Goal: Find specific page/section: Locate a particular part of the current website

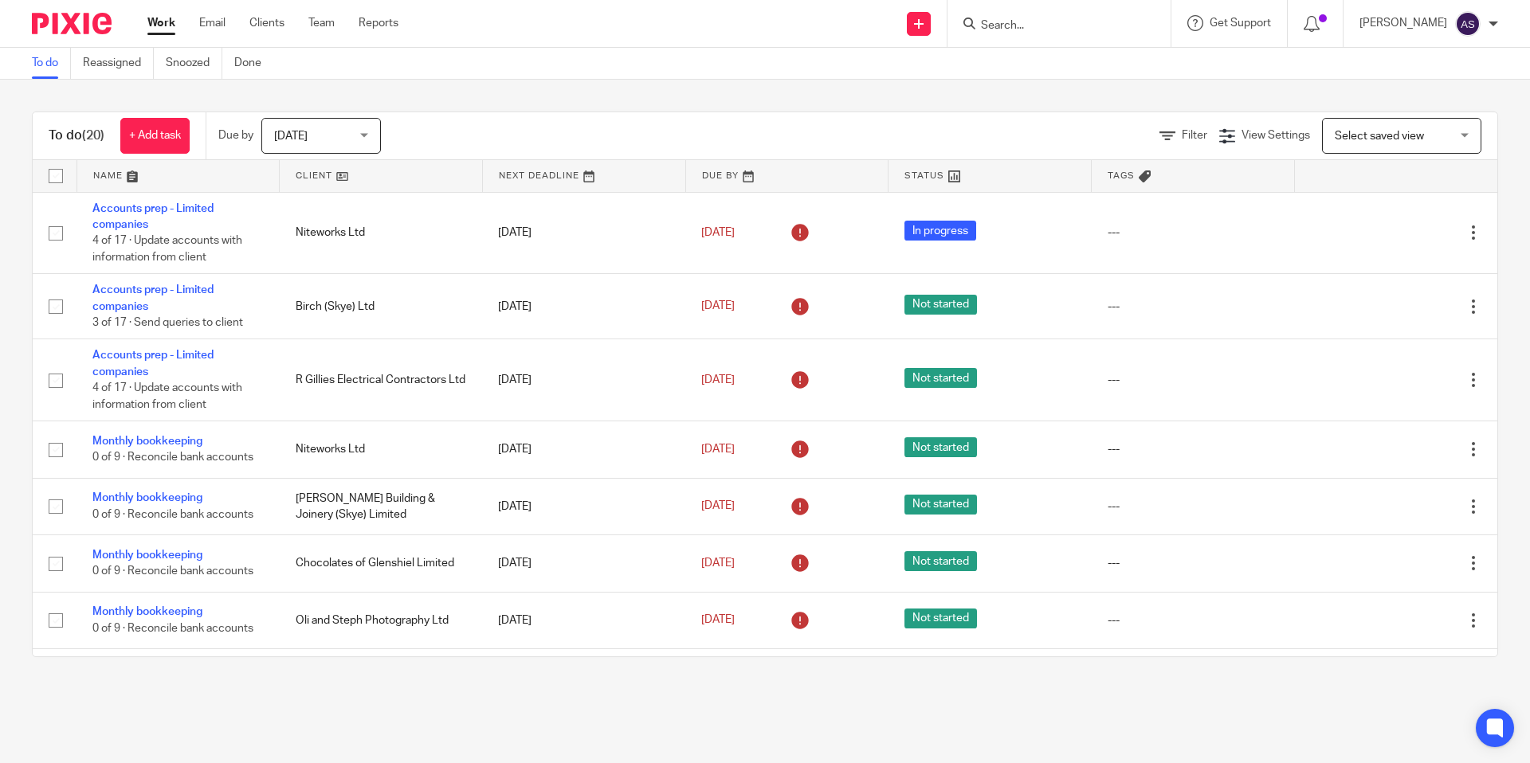
click at [1022, 37] on div at bounding box center [1059, 23] width 223 height 47
click at [1032, 22] on input "Search" at bounding box center [1050, 26] width 143 height 14
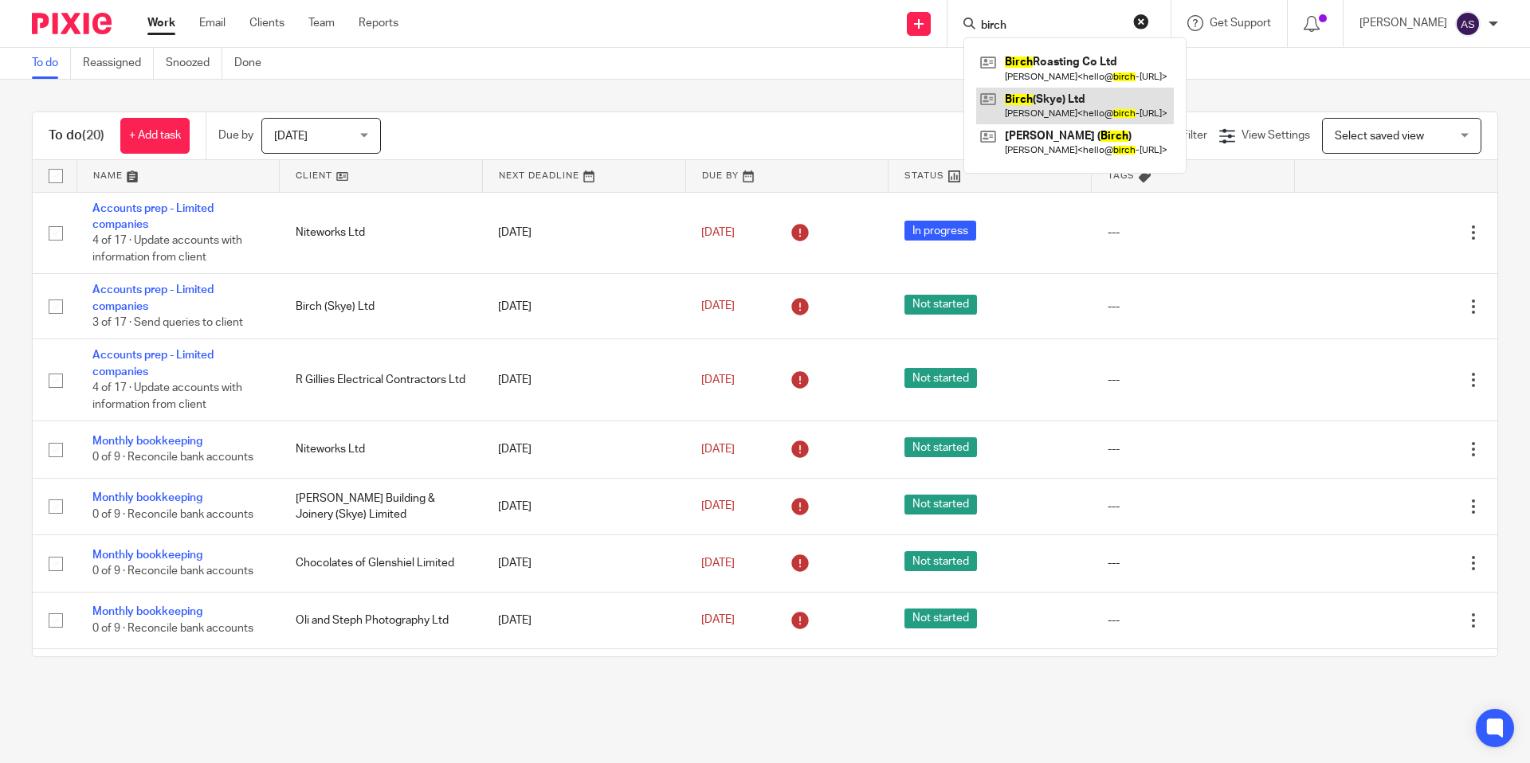
type input "birch"
click at [1055, 96] on link at bounding box center [1075, 106] width 198 height 37
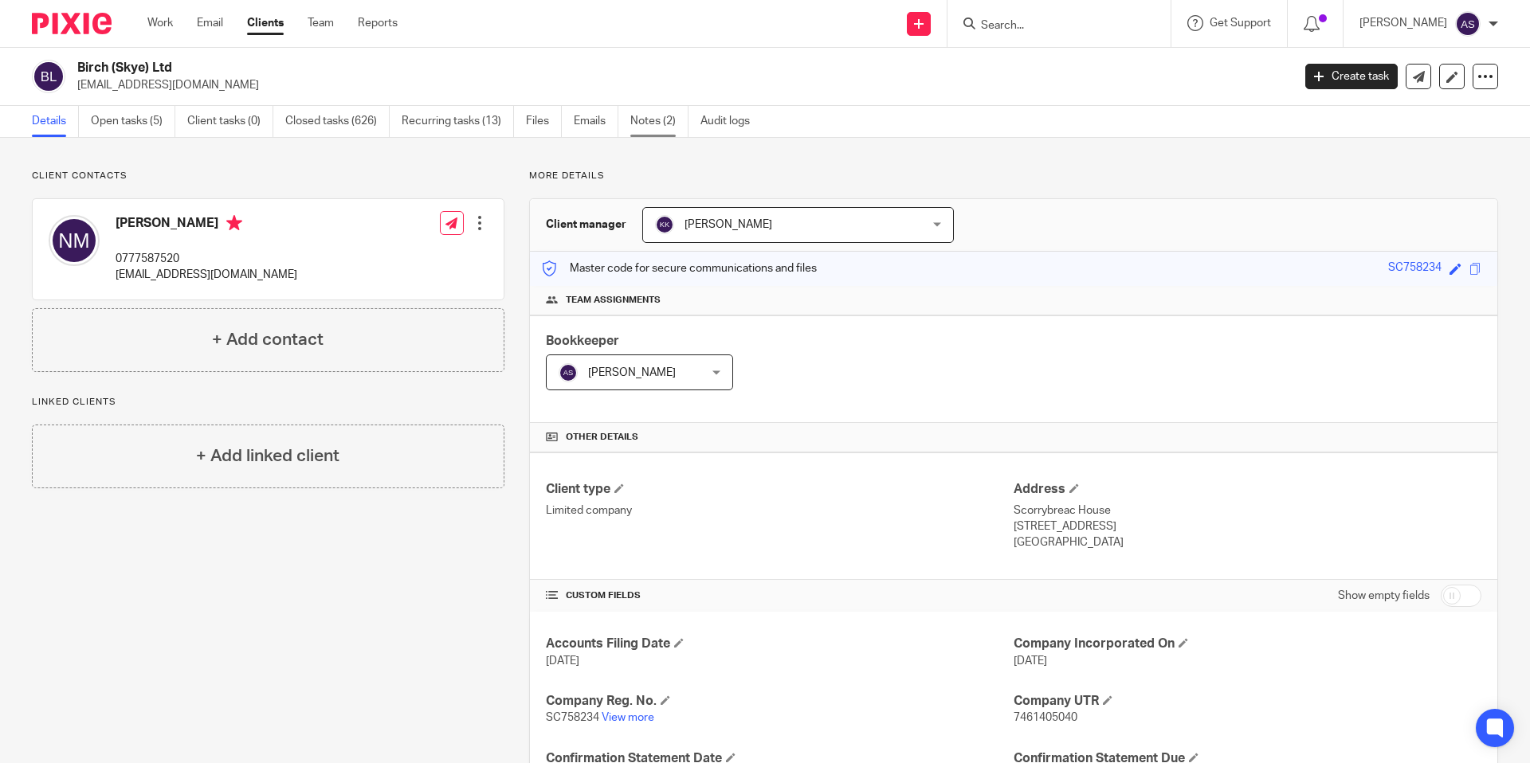
click at [634, 111] on link "Notes (2)" at bounding box center [659, 121] width 58 height 31
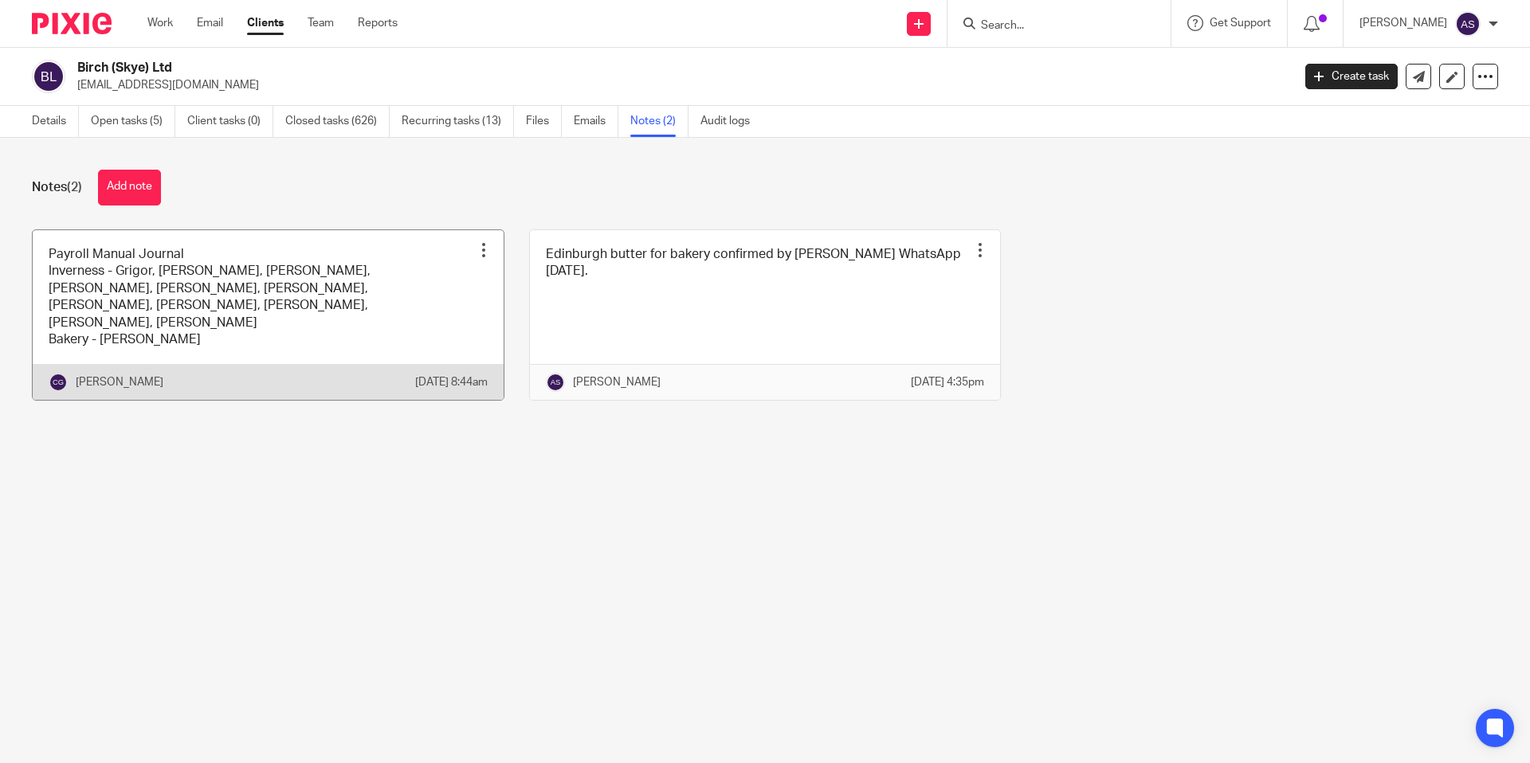
click at [371, 249] on link at bounding box center [268, 315] width 471 height 171
